Goal: Task Accomplishment & Management: Complete application form

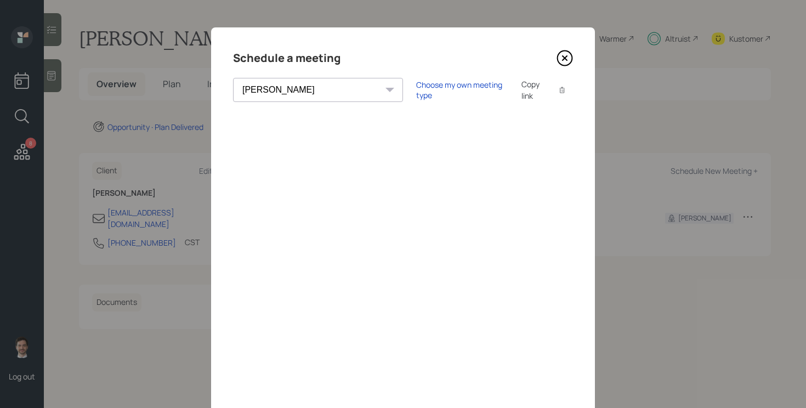
select select "ef6b64e1-8f62-4a74-b865-a7df4b35b836"
click at [569, 59] on icon at bounding box center [565, 58] width 16 height 16
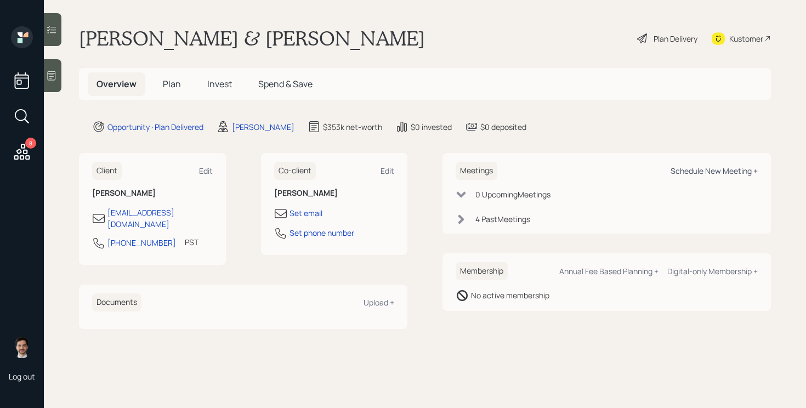
click at [712, 172] on div "Schedule New Meeting +" at bounding box center [714, 171] width 87 height 10
select select "ef6b64e1-8f62-4a74-b865-a7df4b35b836"
